Goal: Transaction & Acquisition: Purchase product/service

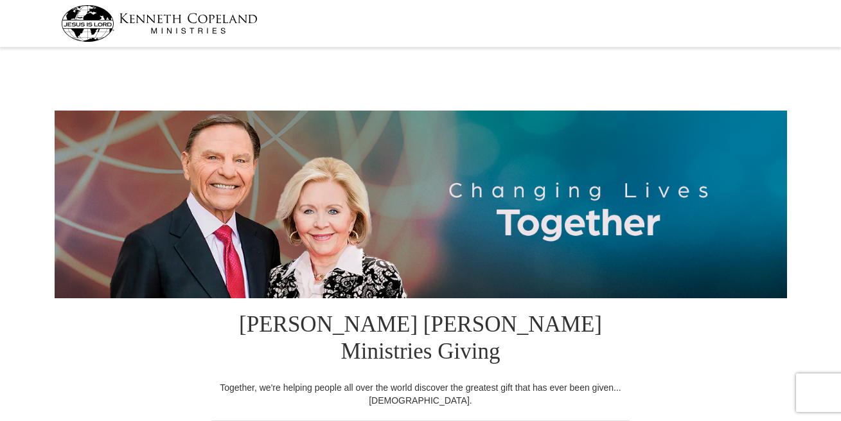
select select "CA"
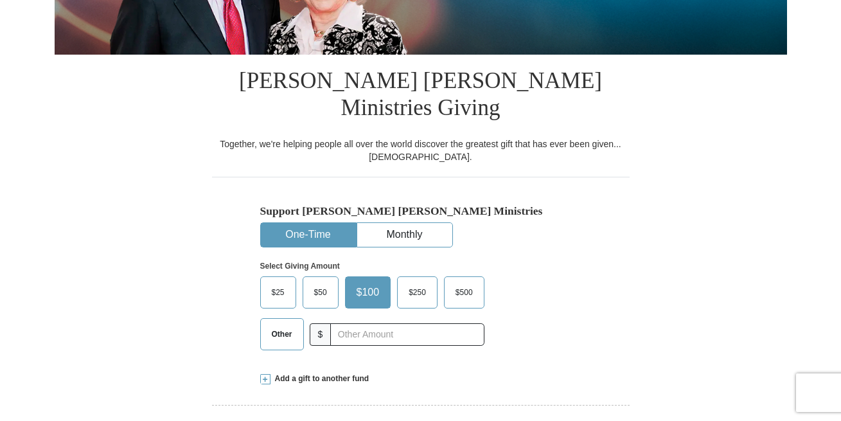
scroll to position [292, 0]
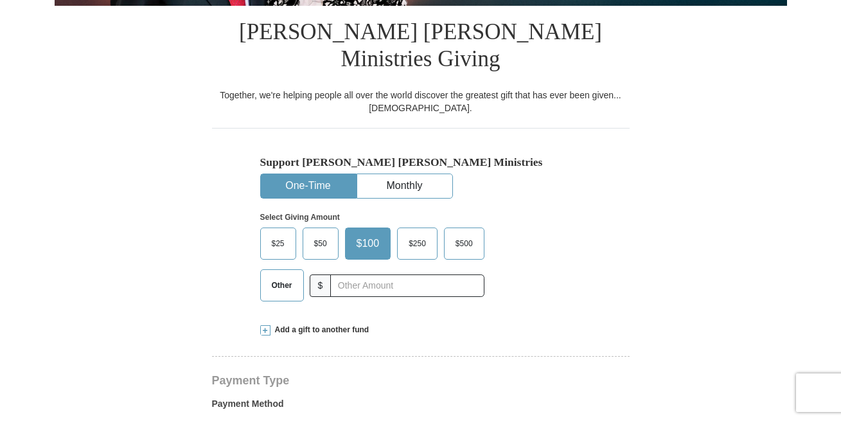
click at [325, 174] on button "One-Time" at bounding box center [308, 186] width 95 height 24
click at [309, 235] on span "$50" at bounding box center [321, 243] width 26 height 19
click at [0, 0] on input "$50" at bounding box center [0, 0] width 0 height 0
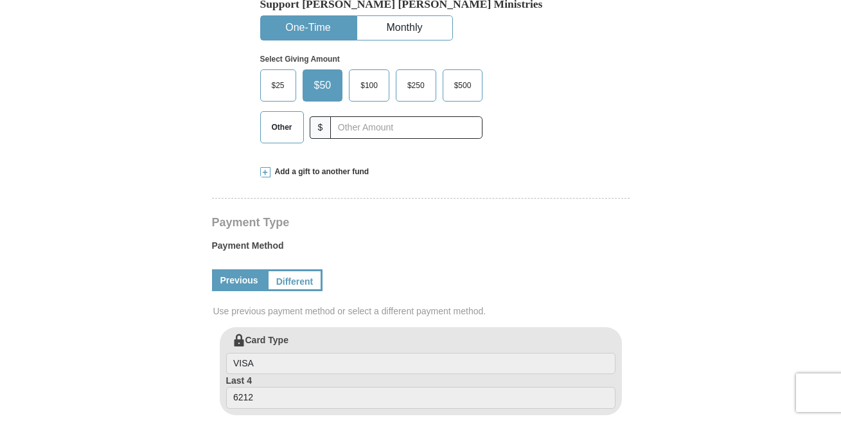
scroll to position [441, 0]
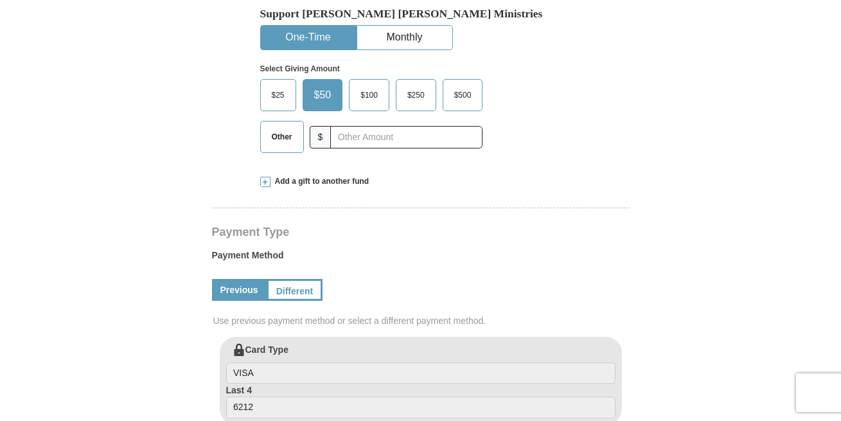
click at [332, 176] on span "Add a gift to another fund" at bounding box center [319, 181] width 99 height 11
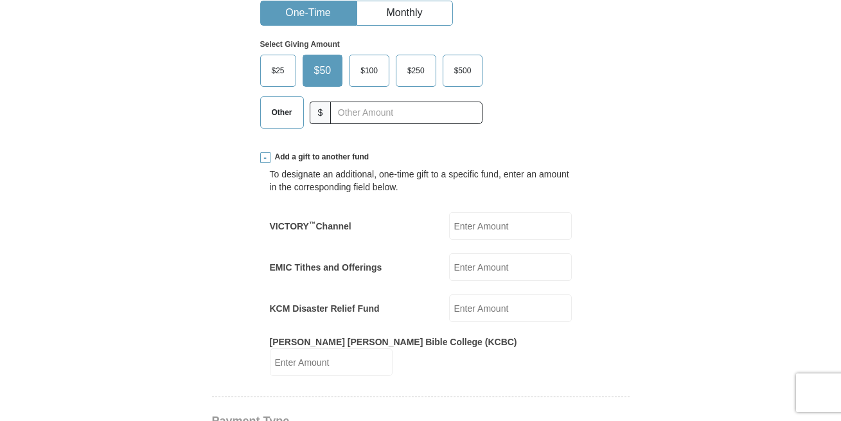
scroll to position [477, 0]
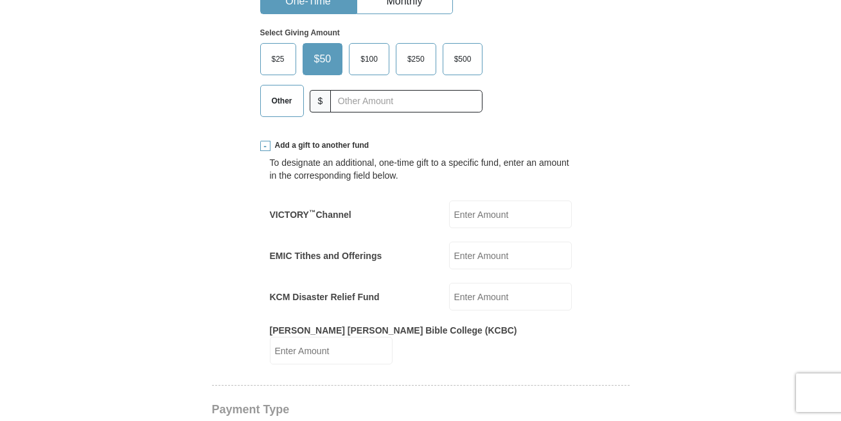
click at [503, 211] on input "VICTORY ™ Channel" at bounding box center [510, 214] width 123 height 28
type input "5"
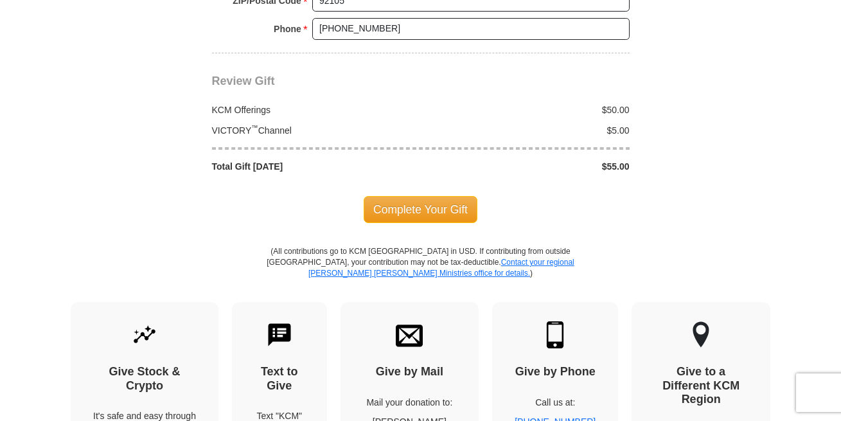
scroll to position [1404, 0]
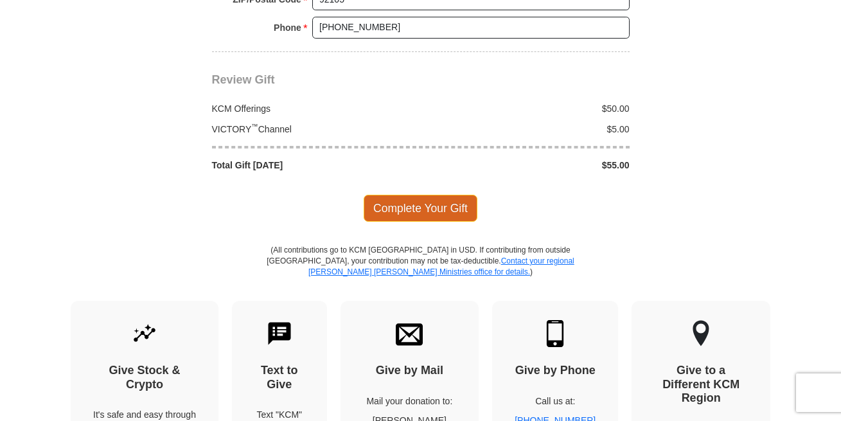
click at [447, 195] on span "Complete Your Gift" at bounding box center [421, 208] width 114 height 27
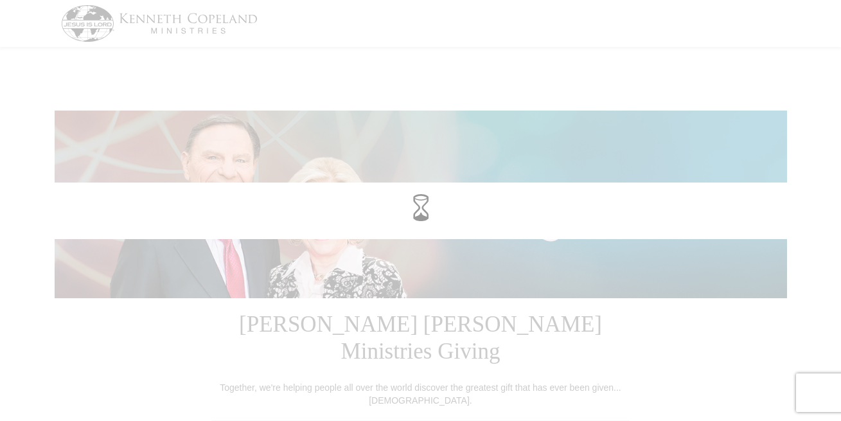
scroll to position [0, 0]
click at [421, 214] on span at bounding box center [420, 208] width 27 height 27
click at [420, 214] on span at bounding box center [420, 208] width 27 height 27
click at [411, 206] on span at bounding box center [420, 208] width 27 height 27
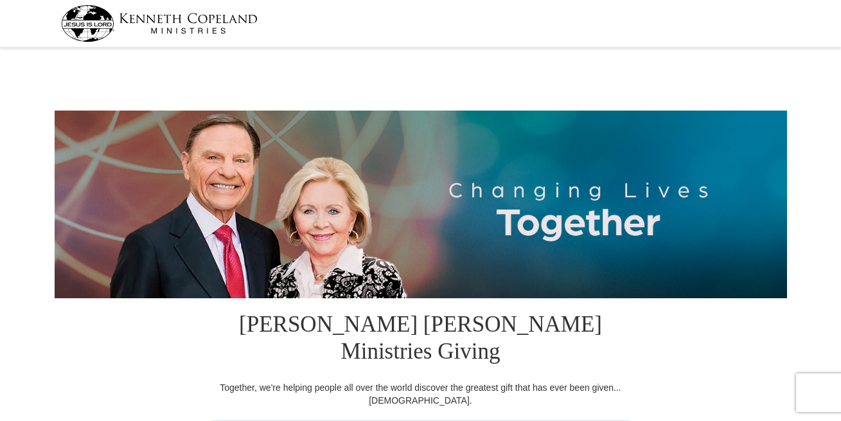
select select "CA"
